Goal: Task Accomplishment & Management: Complete application form

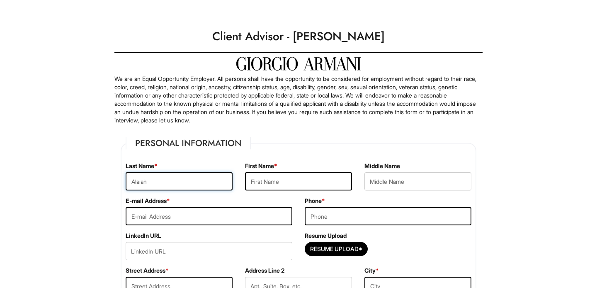
drag, startPoint x: 173, startPoint y: 178, endPoint x: 102, endPoint y: 177, distance: 70.4
type input "[PERSON_NAME]"
click at [256, 175] on input "text" at bounding box center [298, 181] width 107 height 18
type input "Alaiah"
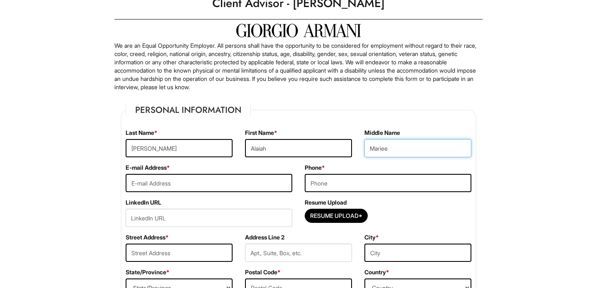
scroll to position [48, 0]
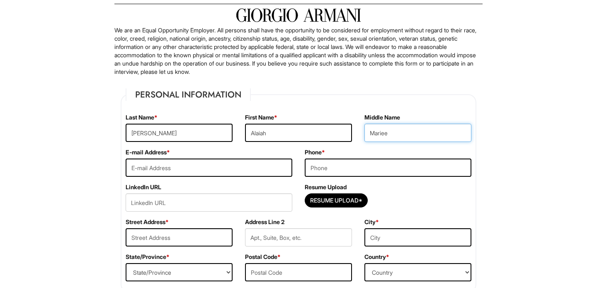
type input "Mariee"
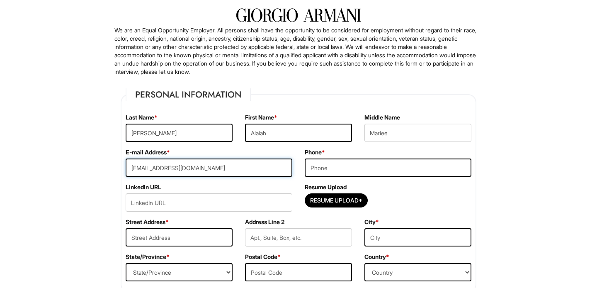
type input "[EMAIL_ADDRESS][DOMAIN_NAME]"
type input "7738050210"
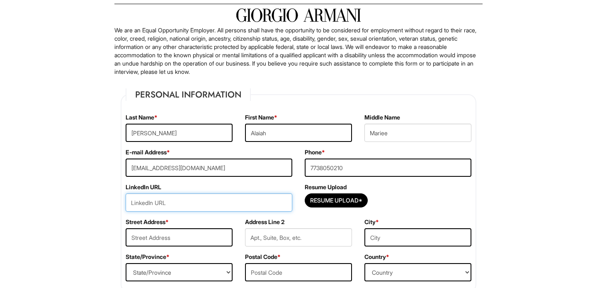
click at [221, 201] on input "url" at bounding box center [209, 202] width 167 height 18
paste input "[URL][DOMAIN_NAME][PERSON_NAME]"
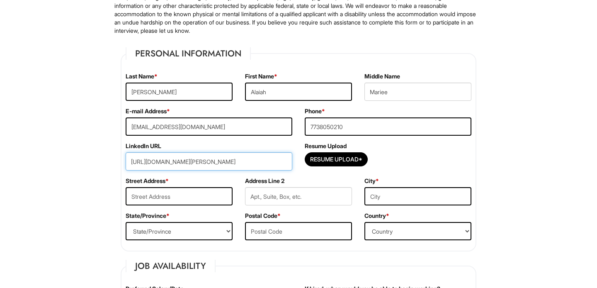
scroll to position [98, 0]
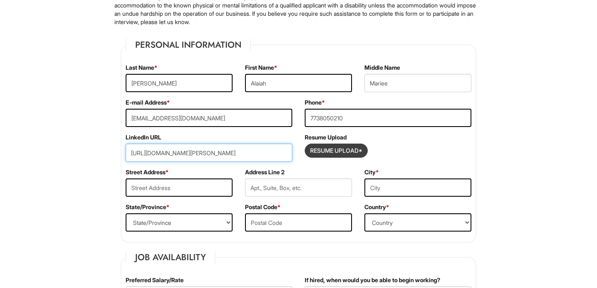
type input "[URL][DOMAIN_NAME][PERSON_NAME]"
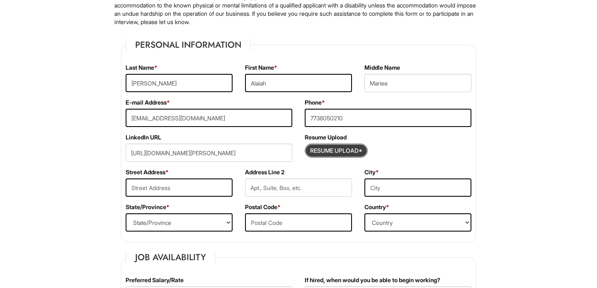
click at [327, 150] on input "Resume Upload*" at bounding box center [336, 150] width 62 height 13
type input "C:\fakepath\General Resume- [PERSON_NAME].pdf"
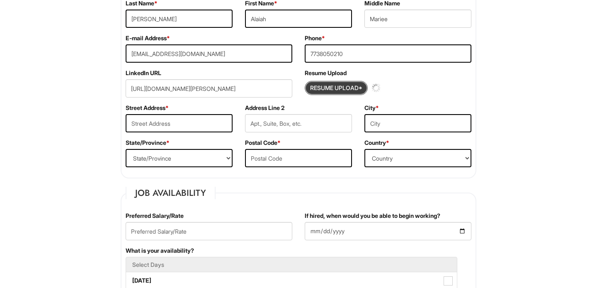
scroll to position [171, 0]
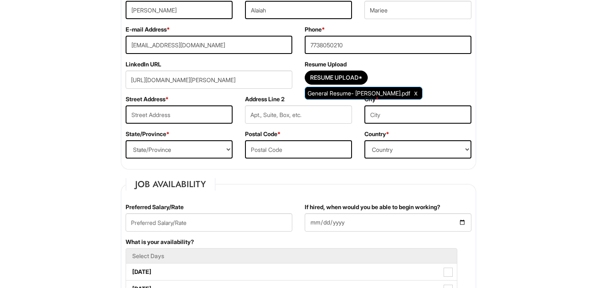
click at [396, 93] on span "General Resume- [PERSON_NAME].pdf" at bounding box center [358, 92] width 102 height 7
click at [396, 77] on div "Resume Upload* General Resume- [PERSON_NAME].pdf" at bounding box center [387, 79] width 167 height 18
click at [170, 113] on input "text" at bounding box center [179, 114] width 107 height 18
type input "[STREET_ADDRESS]"
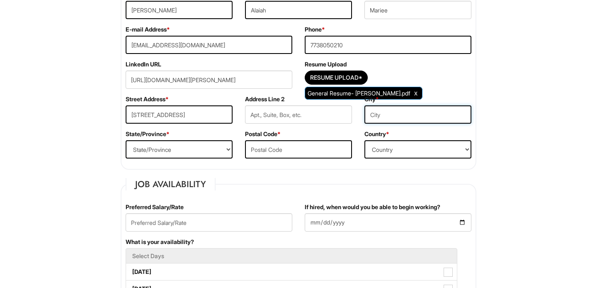
type input "[GEOGRAPHIC_DATA]"
select select "IL"
type input "60614"
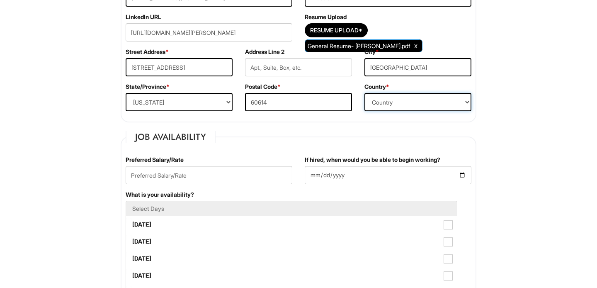
click at [437, 98] on select "Country [GEOGRAPHIC_DATA] [GEOGRAPHIC_DATA] [GEOGRAPHIC_DATA] [US_STATE] [GEOGR…" at bounding box center [417, 102] width 107 height 18
select select "[GEOGRAPHIC_DATA]"
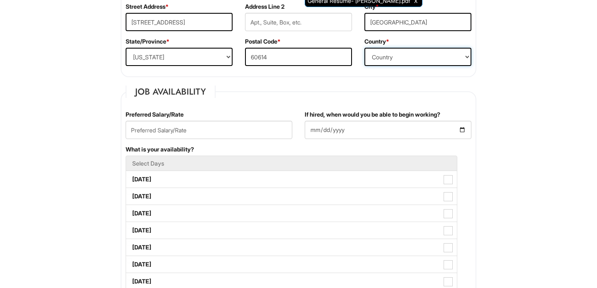
scroll to position [264, 0]
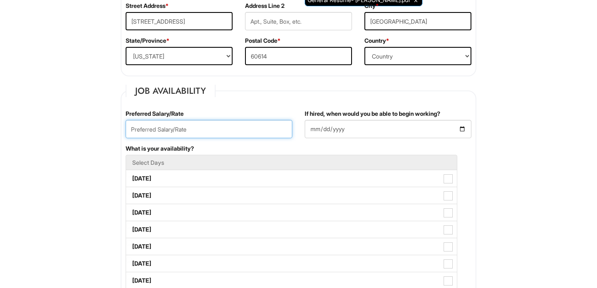
click at [217, 129] on input "text" at bounding box center [209, 129] width 167 height 18
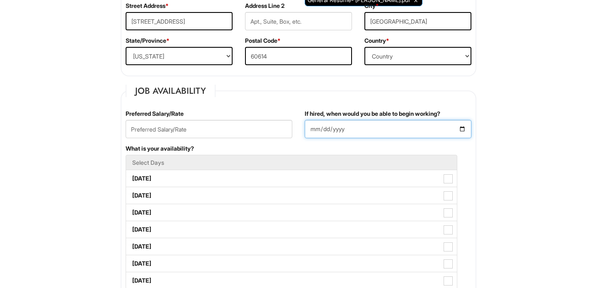
click at [318, 126] on input "If hired, when would you be able to begin working?" at bounding box center [387, 129] width 167 height 18
type input "[DATE]"
click at [210, 88] on legend "Job Availability" at bounding box center [171, 91] width 90 height 12
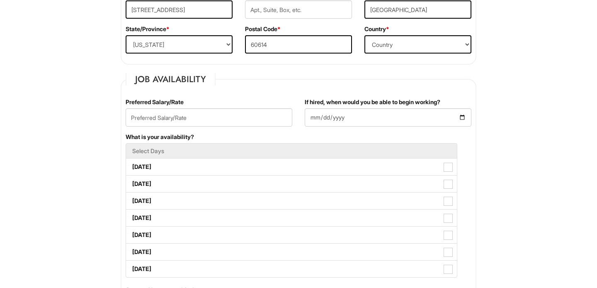
scroll to position [283, 0]
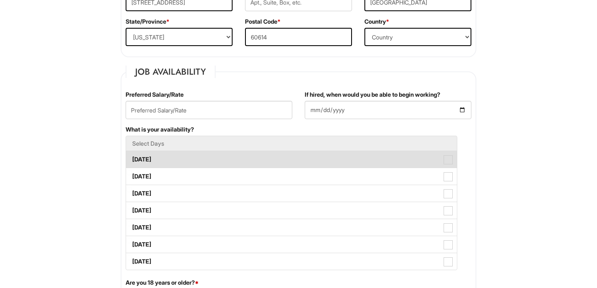
click at [201, 155] on label "[DATE]" at bounding box center [291, 159] width 331 height 17
click at [131, 155] on Available_Monday "[DATE]" at bounding box center [128, 154] width 5 height 5
checkbox Available_Monday "true"
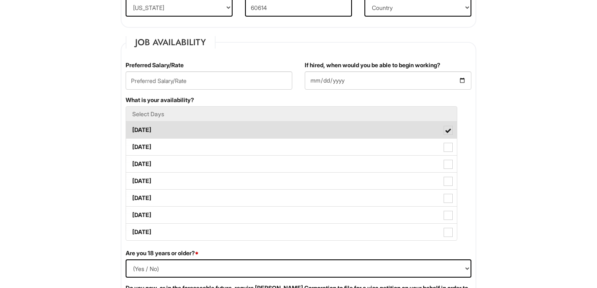
scroll to position [315, 0]
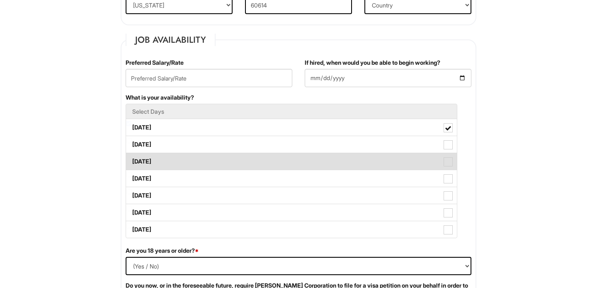
click at [200, 162] on label "[DATE]" at bounding box center [291, 161] width 331 height 17
click at [131, 160] on Available_Wednesday "[DATE]" at bounding box center [128, 157] width 5 height 5
checkbox Available_Wednesday "true"
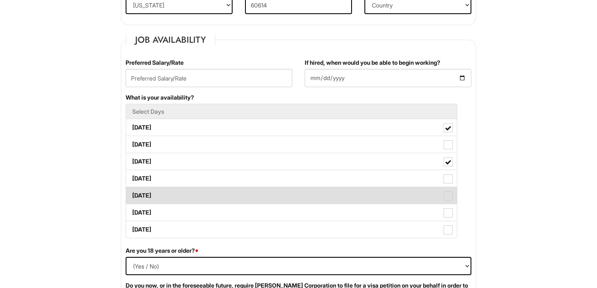
click at [199, 195] on label "[DATE]" at bounding box center [291, 195] width 331 height 17
click at [131, 194] on Available_Friday "[DATE]" at bounding box center [128, 190] width 5 height 5
checkbox Available_Friday "true"
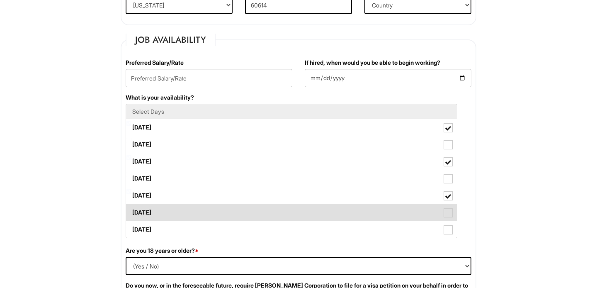
click at [192, 211] on label "[DATE]" at bounding box center [291, 212] width 331 height 17
click at [131, 211] on Available_Saturday "[DATE]" at bounding box center [128, 207] width 5 height 5
checkbox Available_Saturday "true"
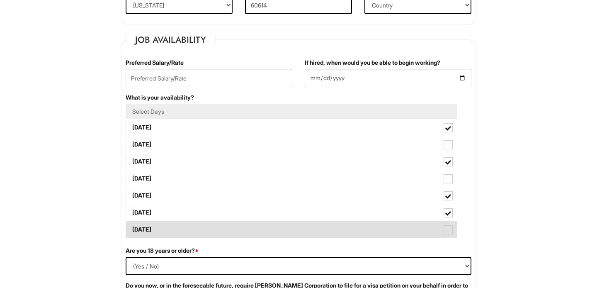
click at [192, 224] on label "[DATE]" at bounding box center [291, 229] width 331 height 17
click at [131, 224] on Available_Sunday "[DATE]" at bounding box center [128, 224] width 5 height 5
checkbox Available_Sunday "true"
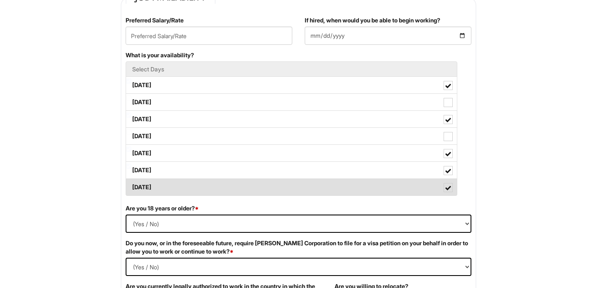
scroll to position [359, 0]
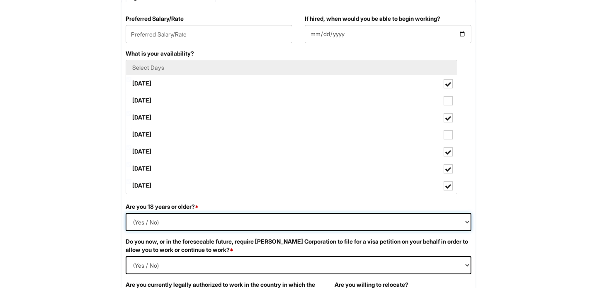
select select "Yes"
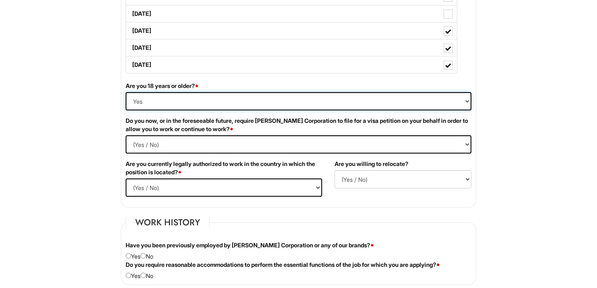
scroll to position [490, 0]
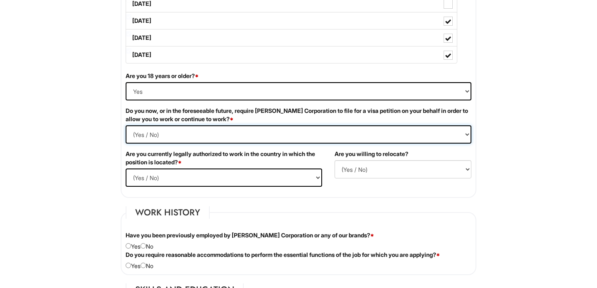
select Required "No"
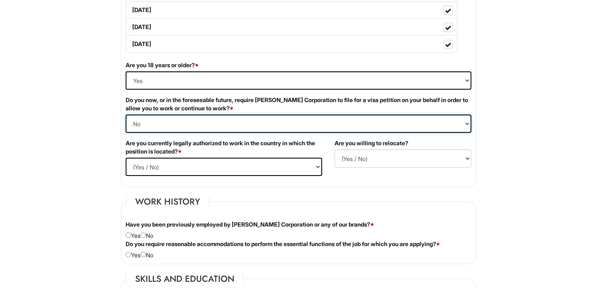
scroll to position [512, 0]
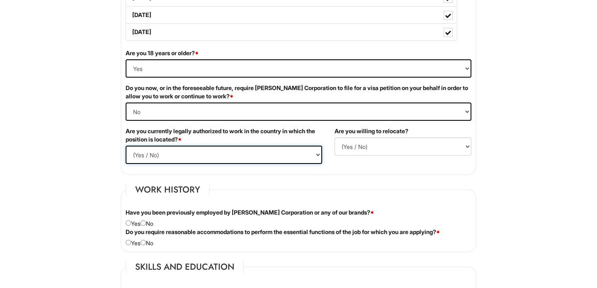
select select "Yes"
select select "N"
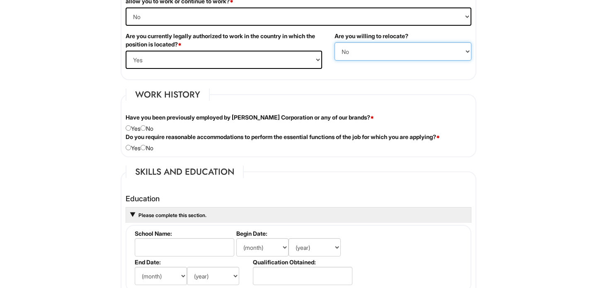
scroll to position [628, 0]
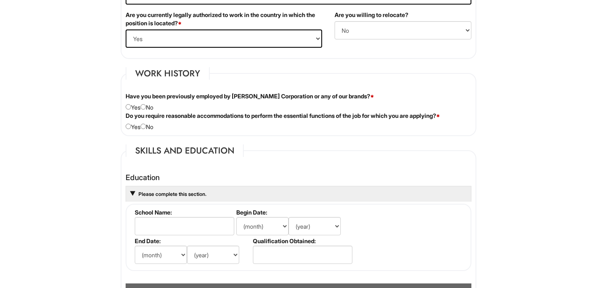
click at [149, 109] on div "Have you been previously employed by [PERSON_NAME] Corporation or any of our br…" at bounding box center [298, 101] width 358 height 19
click at [146, 107] on input "radio" at bounding box center [142, 106] width 5 height 5
radio input "true"
click at [146, 125] on input "radio" at bounding box center [142, 125] width 5 height 5
radio input "true"
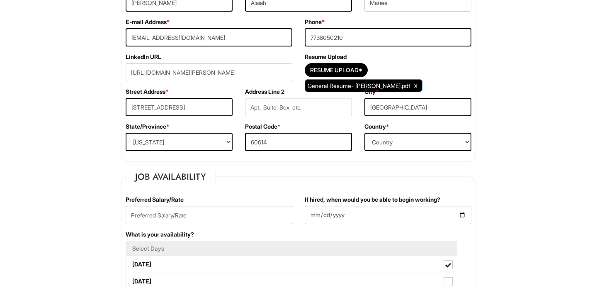
scroll to position [297, 0]
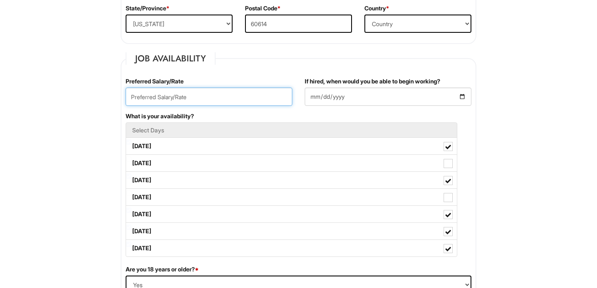
click at [152, 99] on input "text" at bounding box center [209, 96] width 167 height 18
type input "$22/hr"
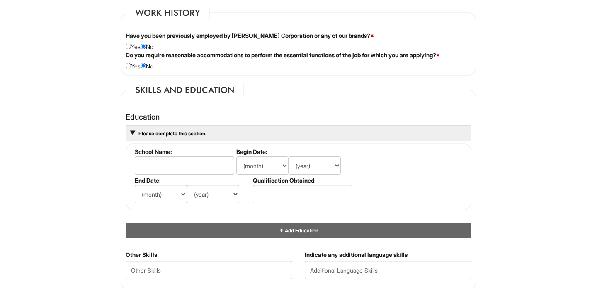
scroll to position [692, 0]
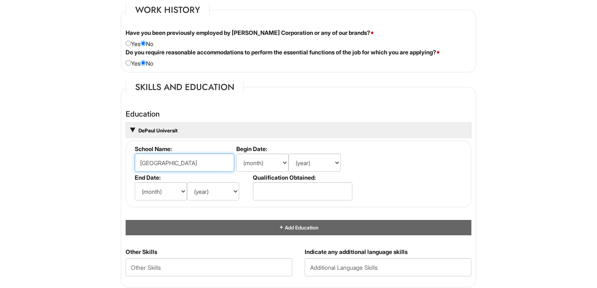
type input "[GEOGRAPHIC_DATA]"
select select "9"
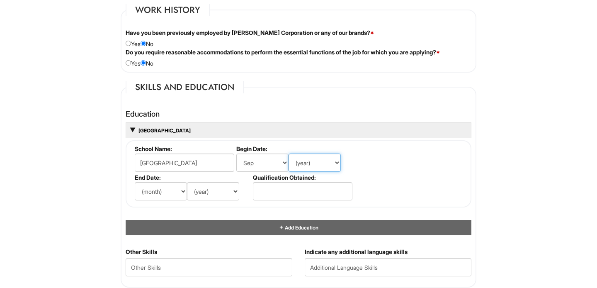
select select "2022"
select select "3"
select select "2026"
click at [281, 190] on input "text" at bounding box center [302, 191] width 99 height 18
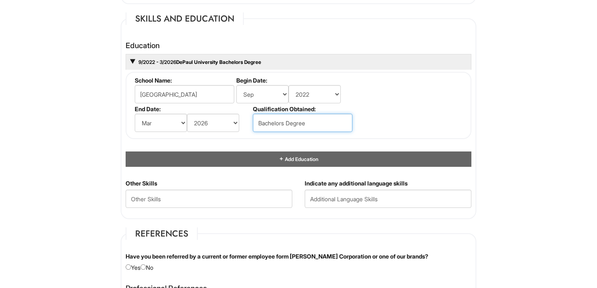
scroll to position [778, 0]
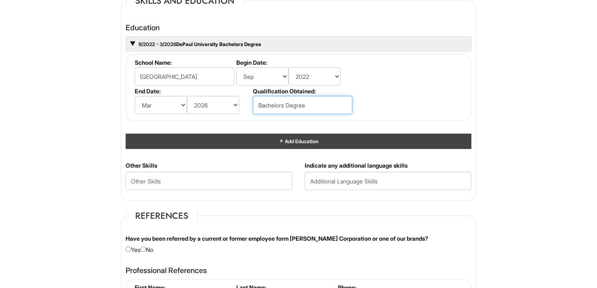
type input "Bachelors Degree"
click at [263, 138] on div "Add Education" at bounding box center [298, 140] width 345 height 15
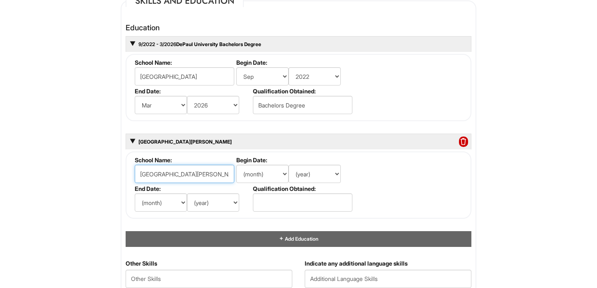
click at [200, 171] on input "[GEOGRAPHIC_DATA][PERSON_NAME]" at bounding box center [184, 173] width 99 height 18
click at [197, 171] on input "[GEOGRAPHIC_DATA][PERSON_NAME]" at bounding box center [184, 173] width 99 height 18
type input "[GEOGRAPHIC_DATA][PERSON_NAME]"
select select "8"
select select "2018"
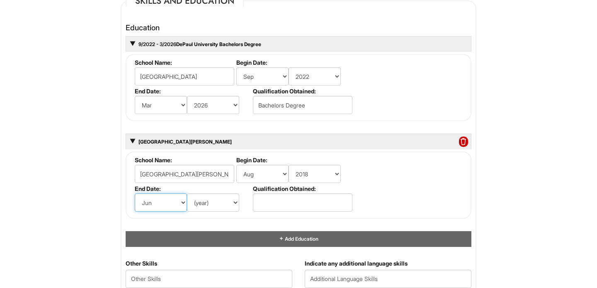
select select "5"
select select "2022"
click at [299, 198] on input "text" at bounding box center [302, 202] width 99 height 18
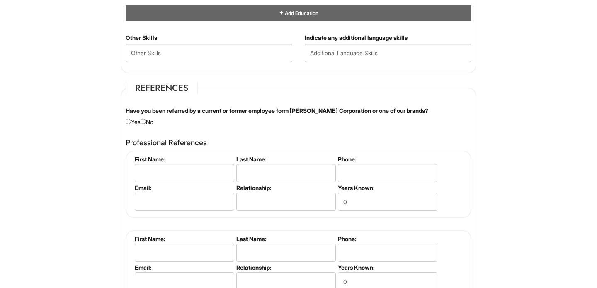
scroll to position [1005, 0]
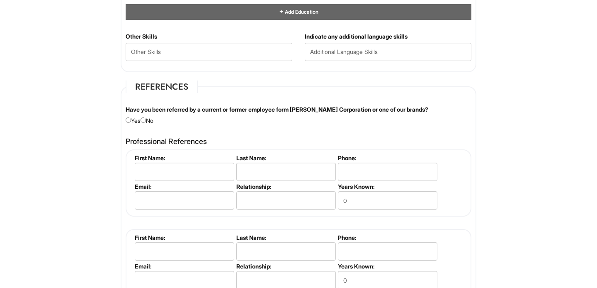
type input "High School Diploma"
click at [150, 117] on div "Have you been referred by a current or former employee form [PERSON_NAME] Corpo…" at bounding box center [298, 114] width 358 height 19
click at [149, 118] on div "Have you been referred by a current or former employee form [PERSON_NAME] Corpo…" at bounding box center [298, 114] width 358 height 19
click at [148, 118] on div "Have you been referred by a current or former employee form [PERSON_NAME] Corpo…" at bounding box center [298, 114] width 358 height 19
click at [146, 118] on input "radio" at bounding box center [142, 119] width 5 height 5
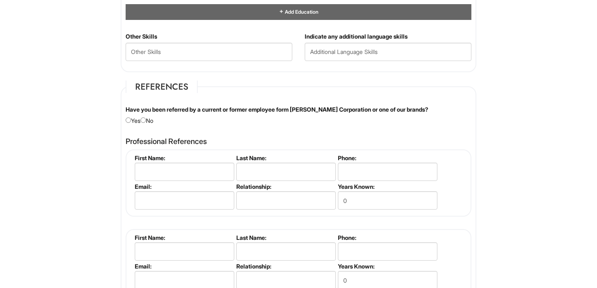
radio input "true"
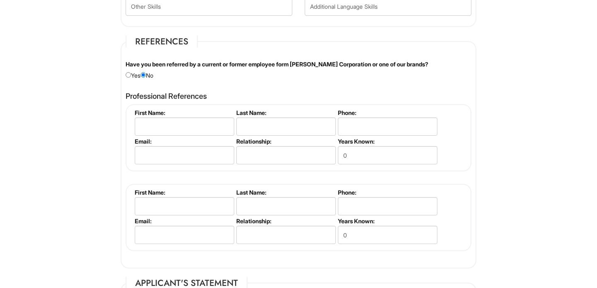
scroll to position [1067, 0]
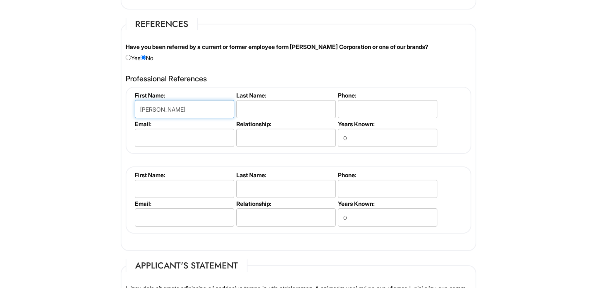
type input "[PERSON_NAME]"
type input "B"
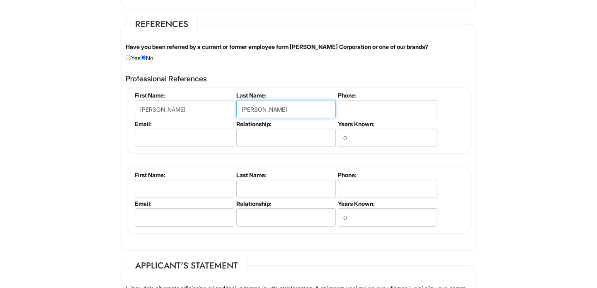
type input "[PERSON_NAME]"
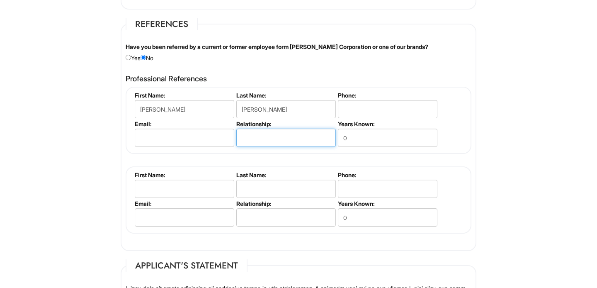
click at [268, 129] on input "text" at bounding box center [285, 137] width 99 height 18
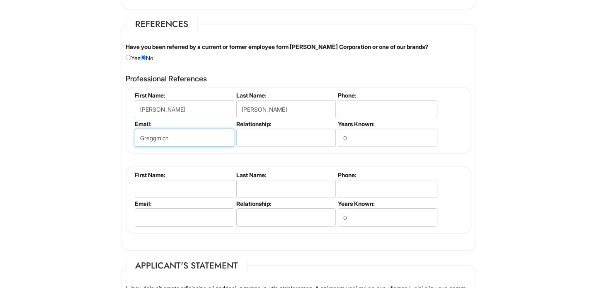
click at [143, 135] on input "Greggmich" at bounding box center [184, 137] width 99 height 18
click at [182, 136] on input "greggmich" at bounding box center [184, 137] width 99 height 18
type input "[EMAIL_ADDRESS][DOMAIN_NAME]"
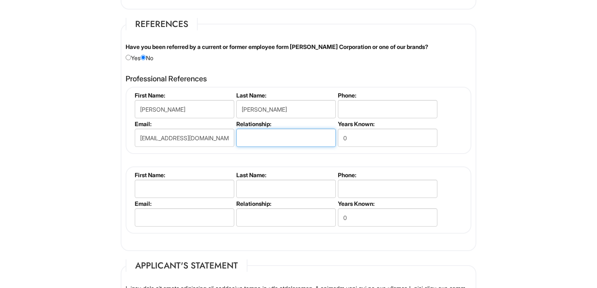
click at [261, 136] on input "text" at bounding box center [285, 137] width 99 height 18
type input "Previous Manager"
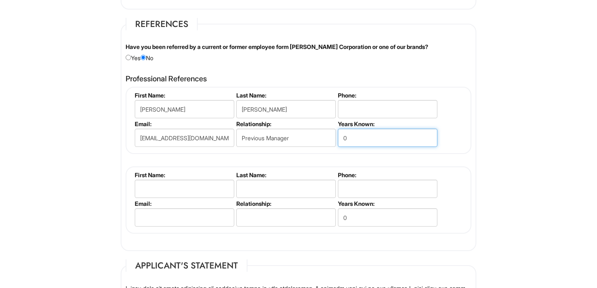
click at [395, 142] on input "0" at bounding box center [387, 137] width 99 height 18
type input "2"
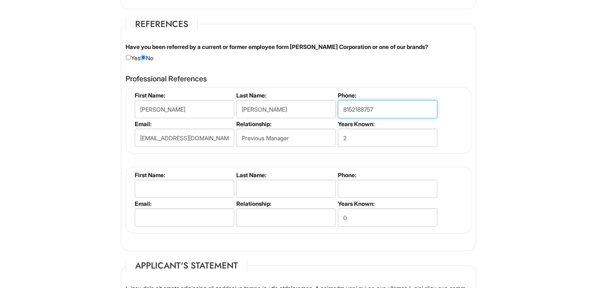
type input "8152188757"
click at [167, 196] on li "First Name:" at bounding box center [183, 185] width 101 height 29
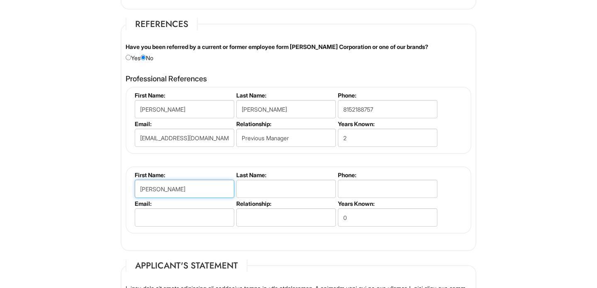
type input "[PERSON_NAME]"
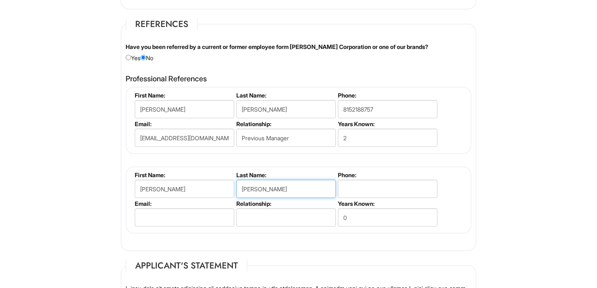
type input "[PERSON_NAME]"
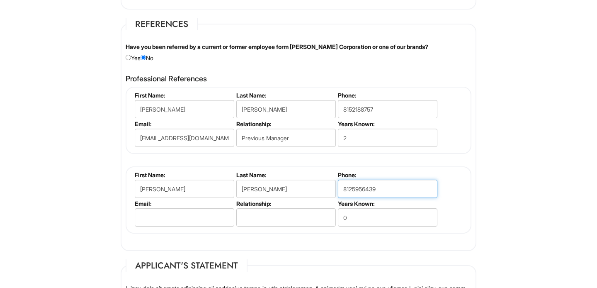
type input "8125956439"
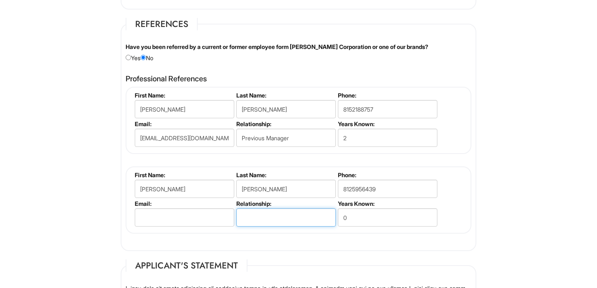
click at [276, 209] on input "text" at bounding box center [285, 217] width 99 height 18
type input "Previous Manager"
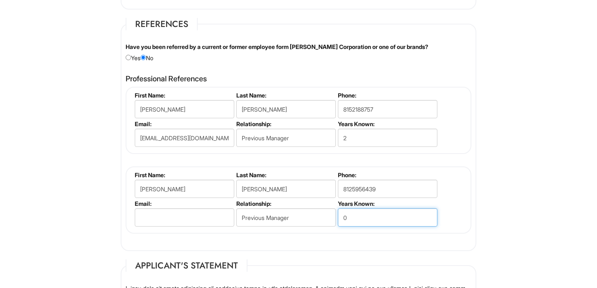
click at [397, 216] on input "0" at bounding box center [387, 217] width 99 height 18
type input "3"
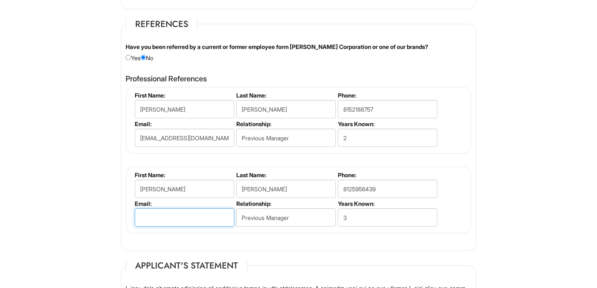
click at [191, 216] on input "email" at bounding box center [184, 217] width 99 height 18
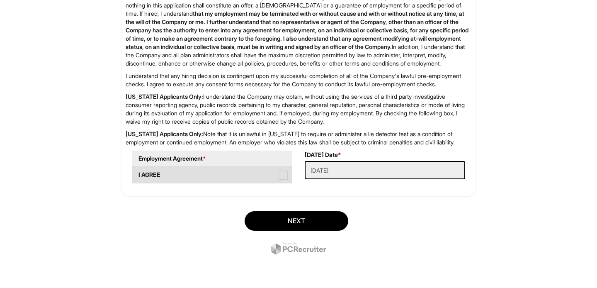
scroll to position [1458, 0]
type input "N/A"
click at [282, 174] on span at bounding box center [282, 174] width 9 height 9
click at [138, 173] on AGREE "I AGREE" at bounding box center [134, 170] width 5 height 5
checkbox AGREE "true"
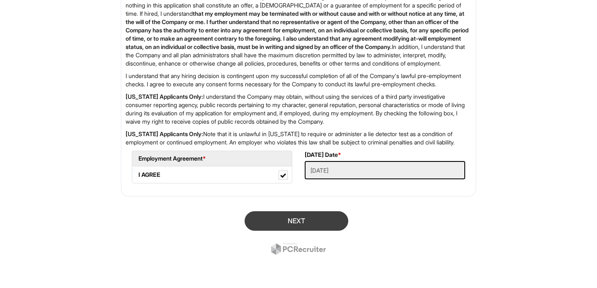
click at [298, 222] on button "Next" at bounding box center [296, 220] width 104 height 19
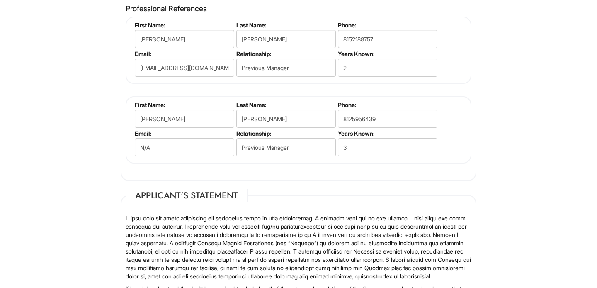
click at [178, 146] on input "N/A" at bounding box center [184, 147] width 99 height 18
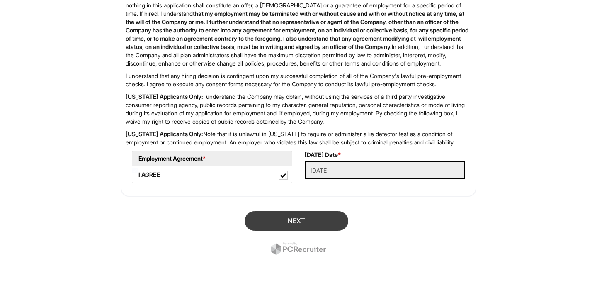
scroll to position [1458, 0]
type input "N/A@[DOMAIN_NAME]"
click at [305, 216] on button "Next" at bounding box center [296, 220] width 104 height 19
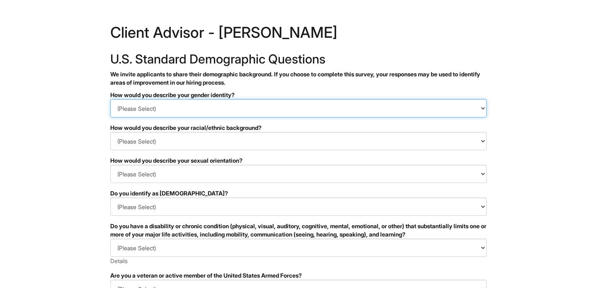
select select "Woman"
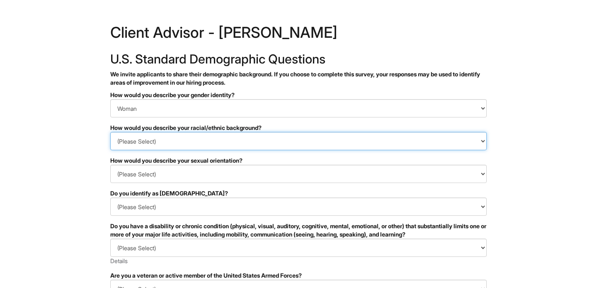
select select "White or European"
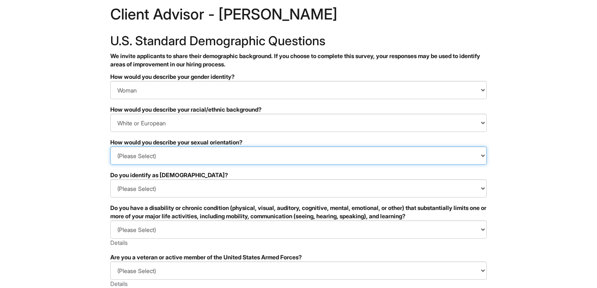
select select "Heterosexual"
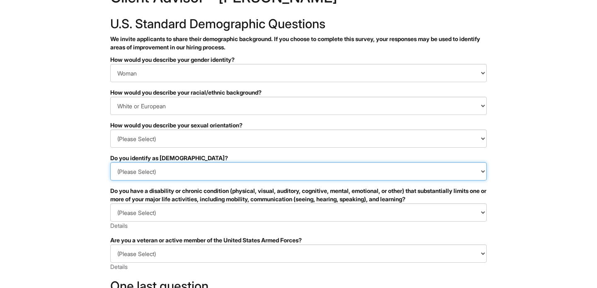
select select "No"
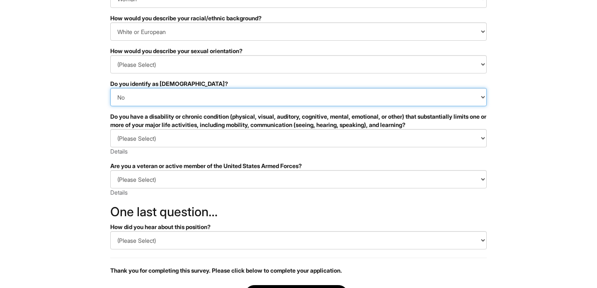
scroll to position [133, 0]
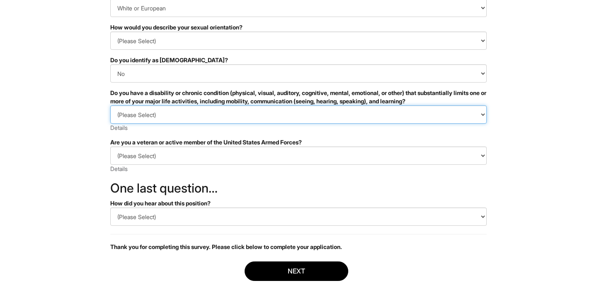
select select "NO, I DON'T HAVE A DISABILITY"
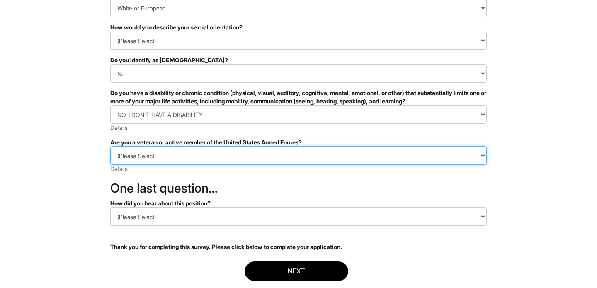
select select "I AM NOT A PROTECTED VETERAN"
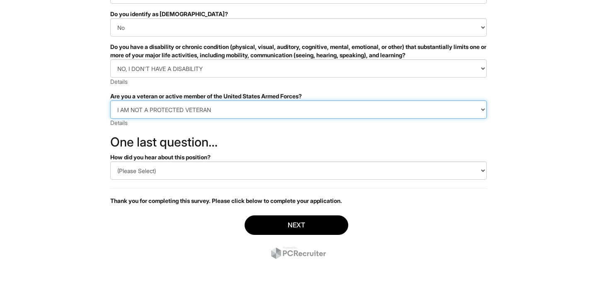
scroll to position [179, 0]
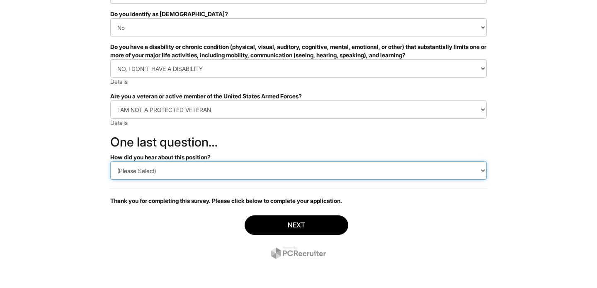
select select "LinkedIn"
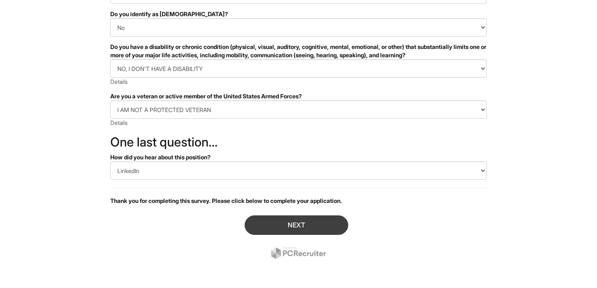
click at [271, 224] on button "Next" at bounding box center [296, 224] width 104 height 19
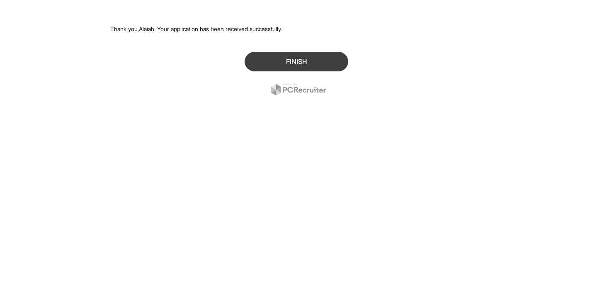
click at [270, 58] on button "Finish" at bounding box center [296, 61] width 104 height 19
